Goal: Task Accomplishment & Management: Manage account settings

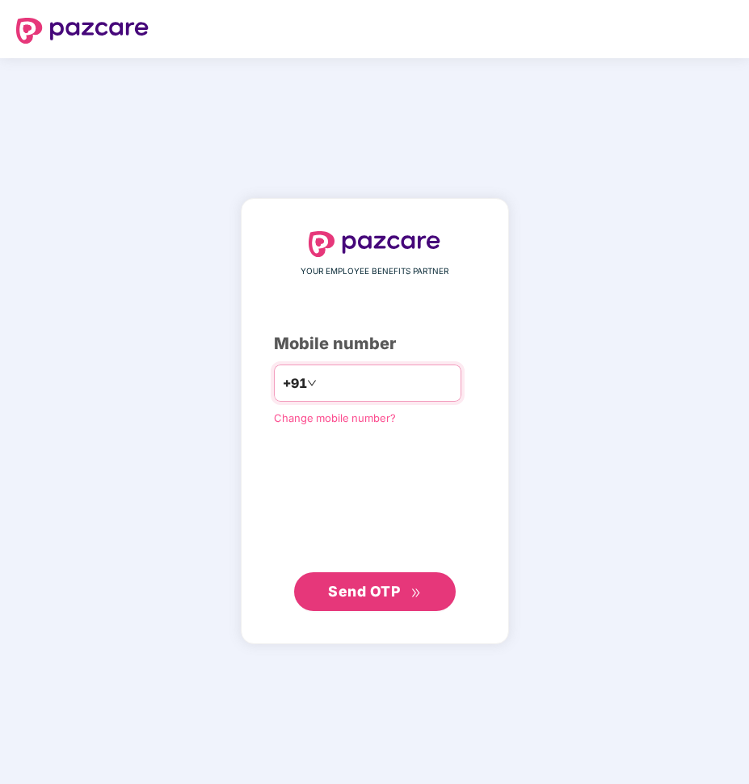
type input "**********"
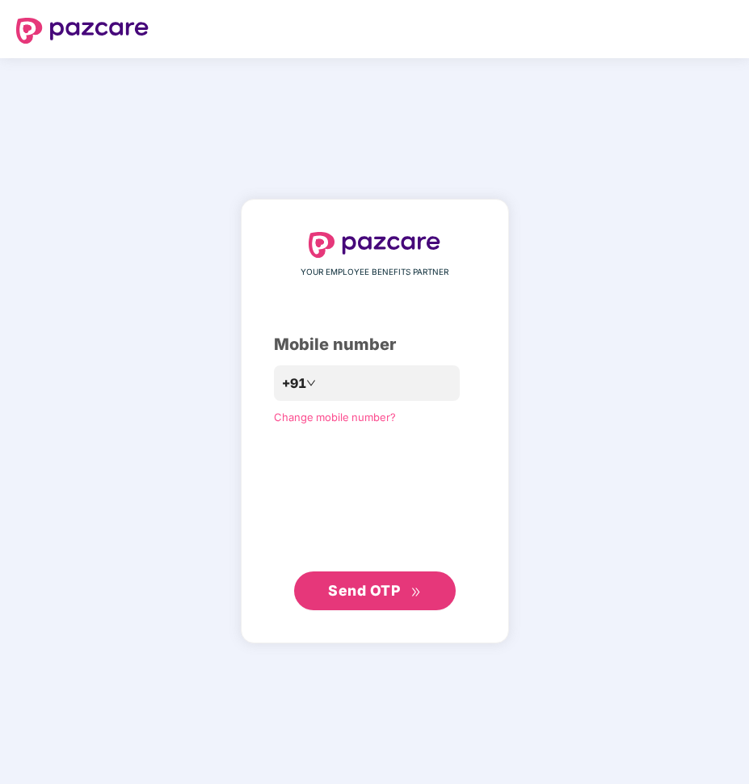
click at [377, 596] on span "Send OTP" at bounding box center [364, 590] width 72 height 17
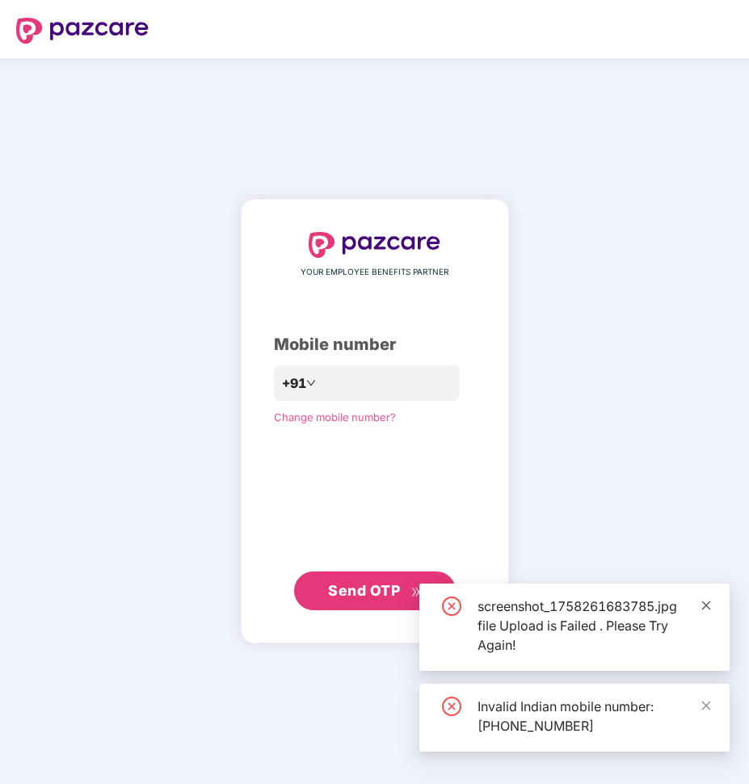
click at [711, 609] on icon "close" at bounding box center [706, 605] width 11 height 11
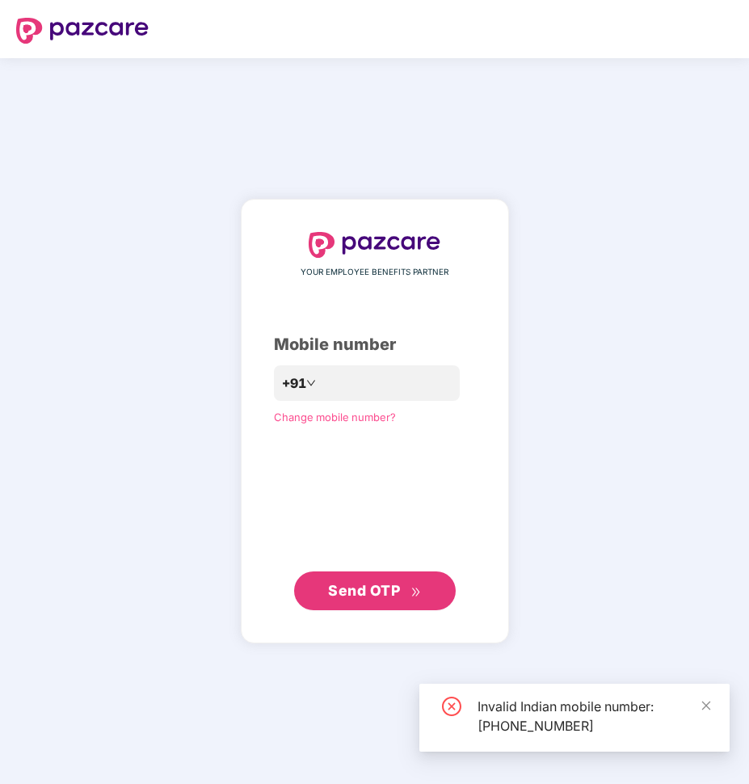
click at [700, 701] on div "Invalid Indian mobile number: [PHONE_NUMBER]" at bounding box center [594, 716] width 233 height 39
click at [707, 704] on icon "close" at bounding box center [706, 705] width 9 height 9
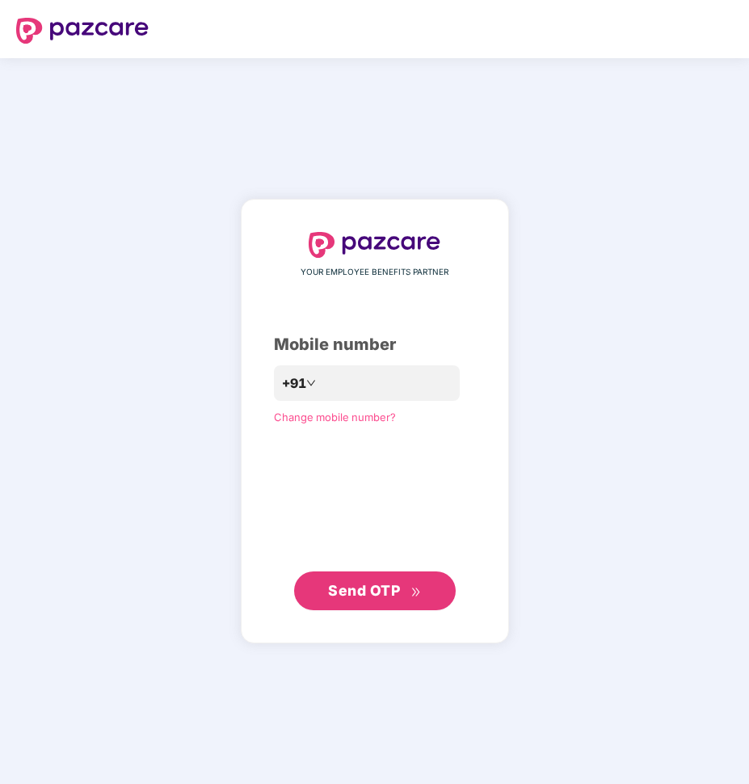
click at [345, 423] on span "Change mobile number?" at bounding box center [335, 417] width 122 height 13
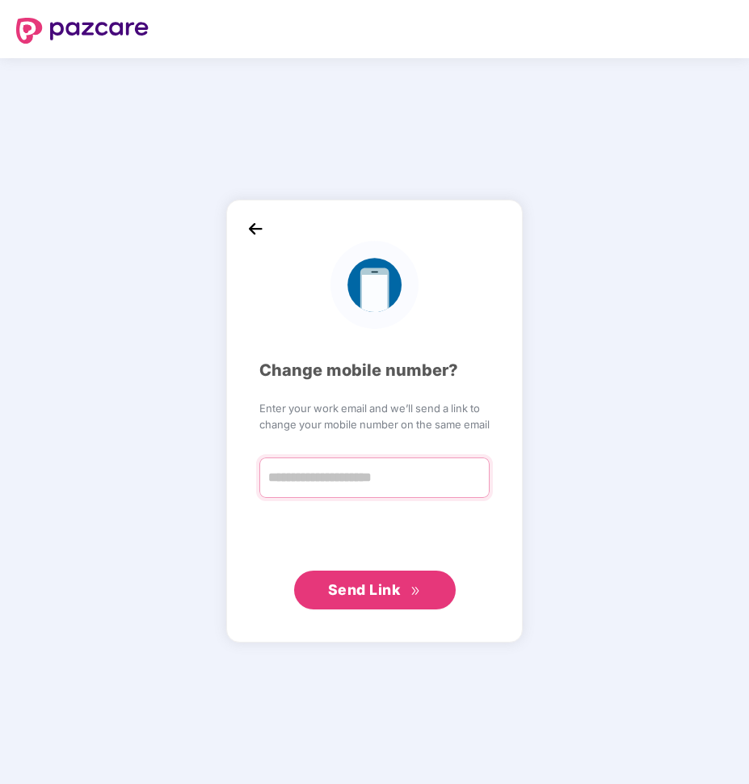
click at [328, 475] on input "text" at bounding box center [374, 477] width 230 height 40
type input "**********"
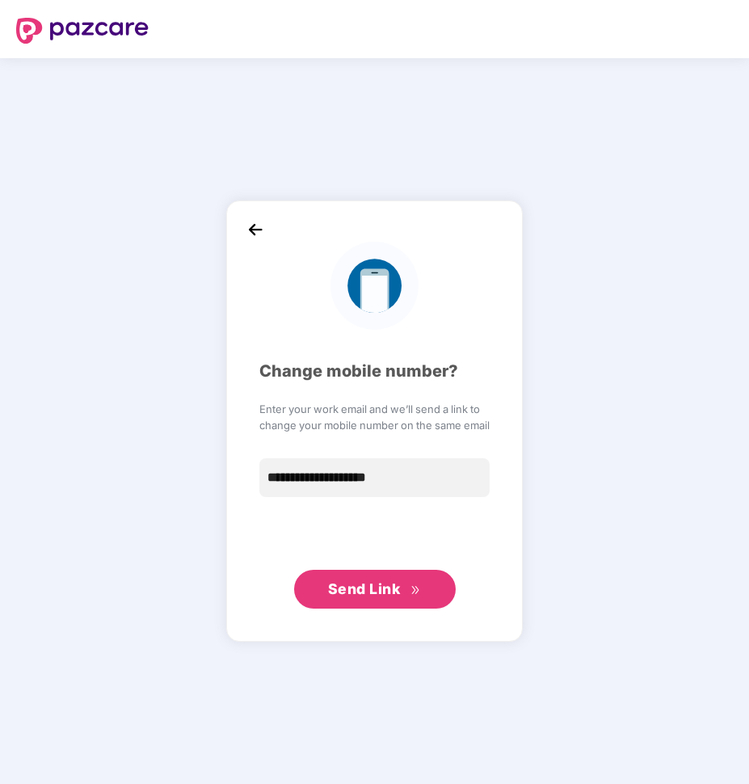
click at [356, 585] on span "Send Link" at bounding box center [364, 588] width 73 height 17
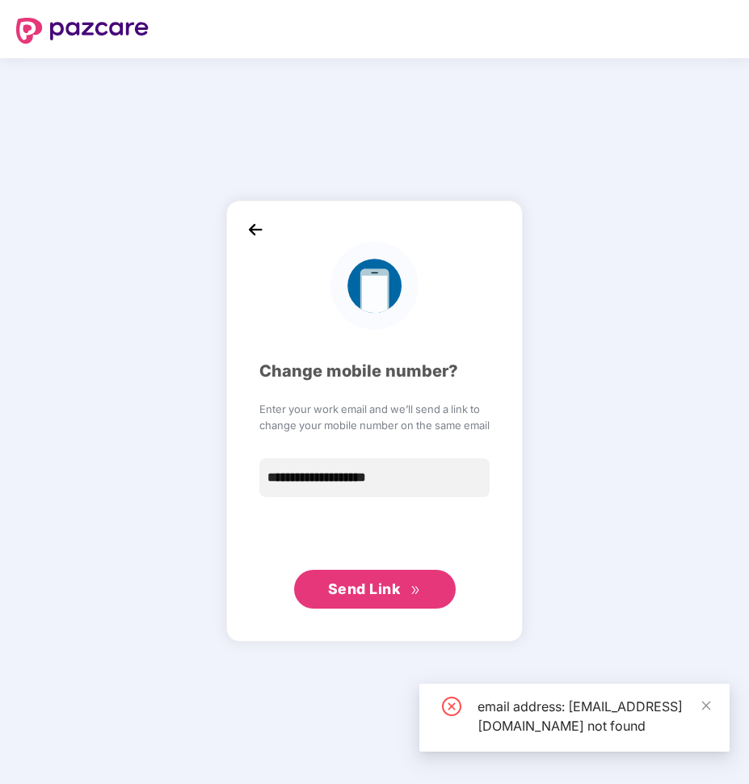
click at [713, 689] on div "email address: [EMAIL_ADDRESS][DOMAIN_NAME] not found" at bounding box center [574, 718] width 310 height 68
click at [704, 700] on icon "close" at bounding box center [706, 705] width 11 height 11
